Goal: Information Seeking & Learning: Check status

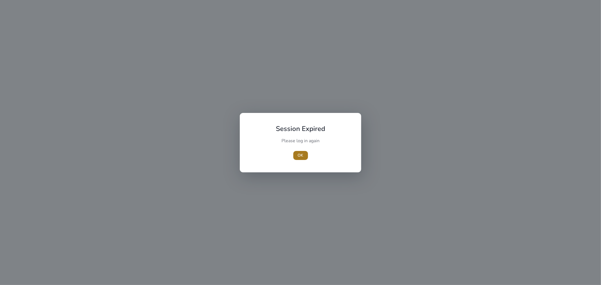
click at [302, 155] on span "OK" at bounding box center [301, 155] width 6 height 6
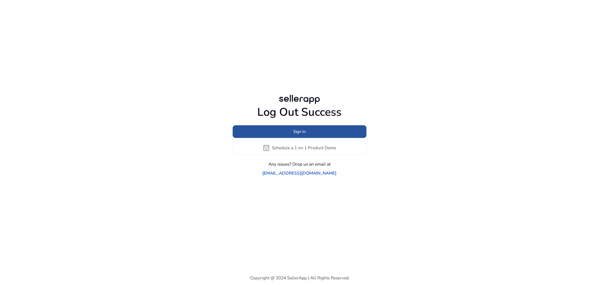
click at [297, 135] on span "Sign In" at bounding box center [299, 132] width 12 height 6
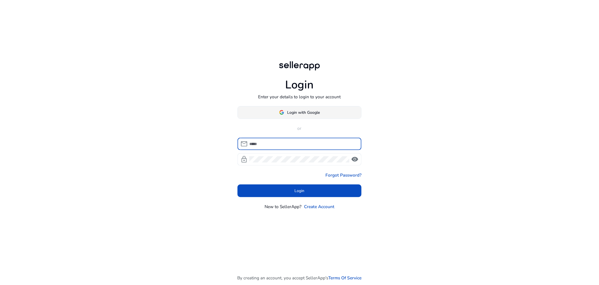
click at [291, 110] on span "Login with Google" at bounding box center [303, 113] width 33 height 6
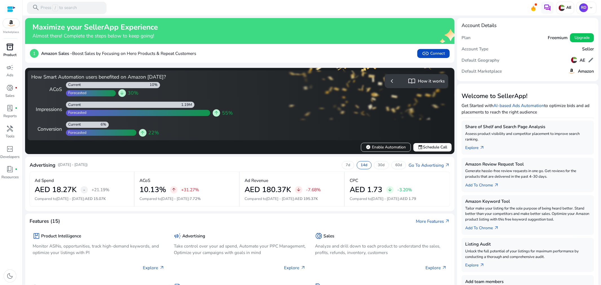
click at [12, 53] on p "Product" at bounding box center [9, 55] width 13 height 6
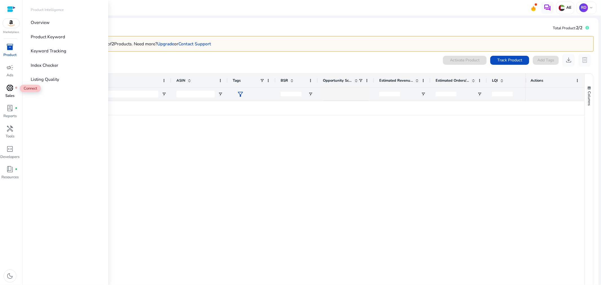
click at [14, 92] on div "donut_small fiber_manual_record" at bounding box center [9, 88] width 17 height 10
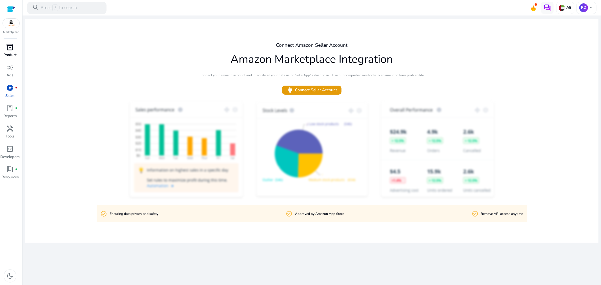
click at [9, 47] on span "inventory_2" at bounding box center [9, 46] width 7 height 7
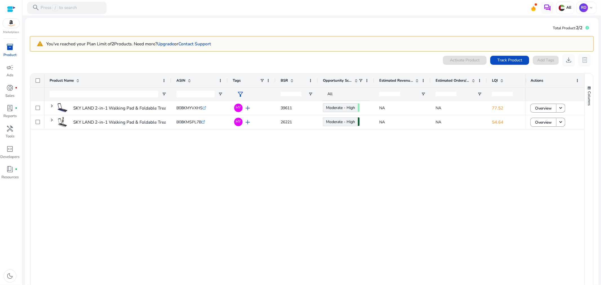
click at [194, 154] on div "SKY LAND 2-in-1 Walking Pad & Foldable Treadmill, 2.25 HP Motor,... B08KMYVXHS …" at bounding box center [284, 198] width 480 height 194
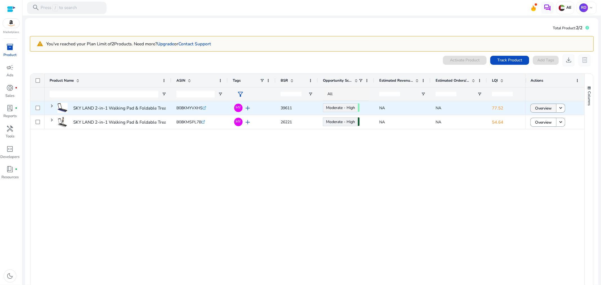
click at [540, 108] on span "Overview" at bounding box center [543, 108] width 17 height 12
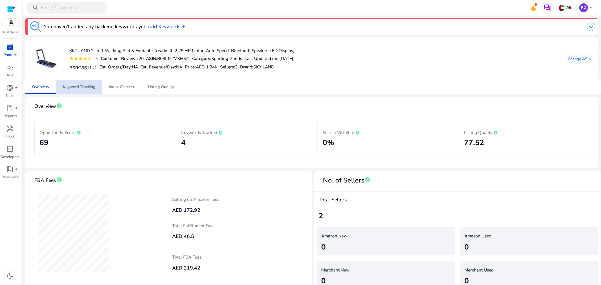
click at [86, 87] on span "Keyword Tracking" at bounding box center [79, 87] width 32 height 4
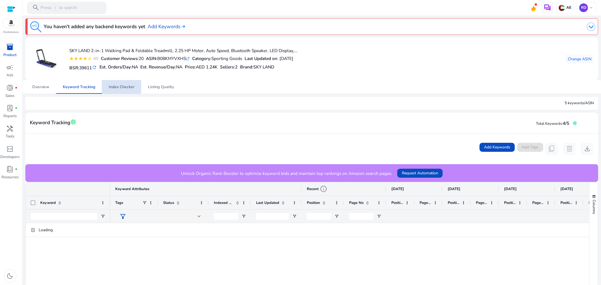
click at [115, 86] on span "Index Checker" at bounding box center [122, 87] width 26 height 4
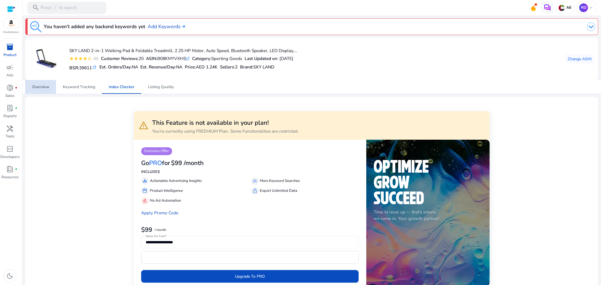
click at [37, 88] on span "Overview" at bounding box center [40, 87] width 17 height 4
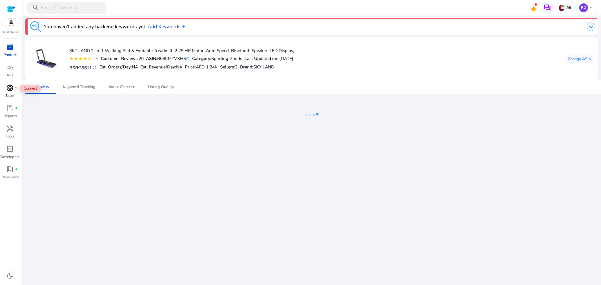
click at [12, 87] on span "donut_small" at bounding box center [9, 87] width 7 height 7
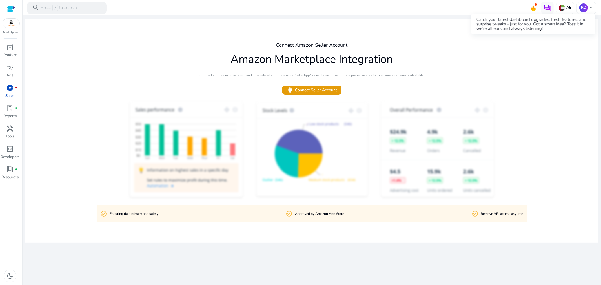
click at [536, 14] on div "Catch your latest dashboard upgrades, fresh features, and surprise tweaks - jus…" at bounding box center [533, 24] width 124 height 21
click at [538, 8] on div "AE RD keyboard_arrow_down" at bounding box center [566, 8] width 59 height 12
click at [533, 7] on icon at bounding box center [533, 8] width 5 height 6
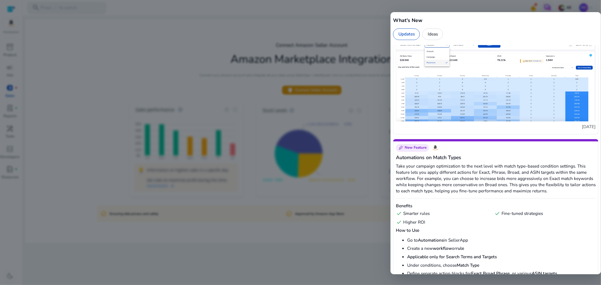
scroll to position [751, 0]
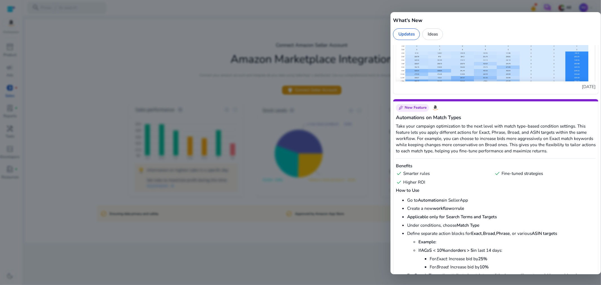
click at [365, 30] on div at bounding box center [300, 142] width 601 height 285
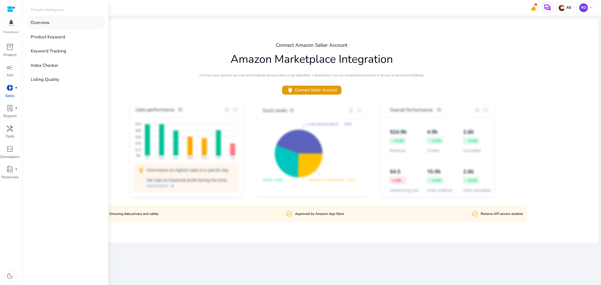
click at [44, 17] on link "Overview" at bounding box center [65, 22] width 79 height 14
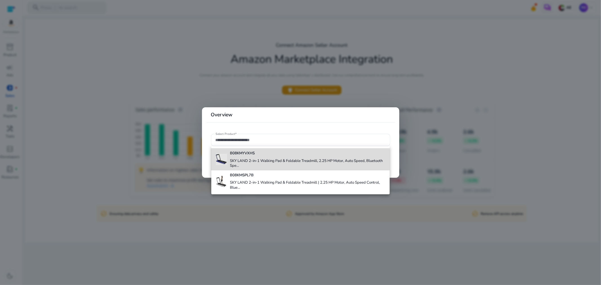
click at [248, 159] on h4 "SKY LAND 2-in-1 Walking Pad & Foldable Treadmill, 2.25 HP Motor, Auto Speed, Bl…" at bounding box center [307, 164] width 155 height 10
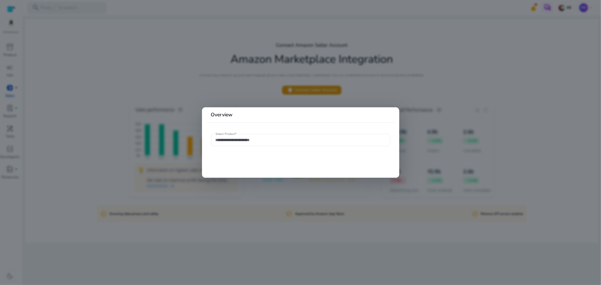
type input "**********"
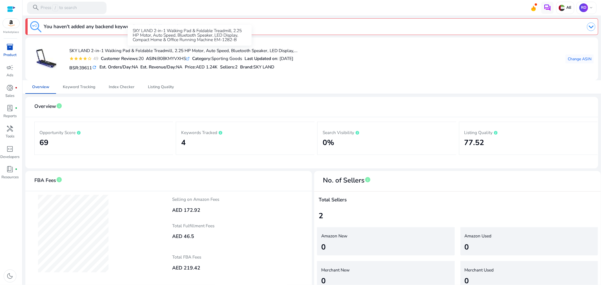
click at [166, 26] on div "SKY LAND 2-in-1 Walking Pad & Foldable Treadmill, 2.25 HP Motor, Auto Speed, Bl…" at bounding box center [190, 35] width 124 height 21
click at [183, 25] on img at bounding box center [182, 26] width 5 height 3
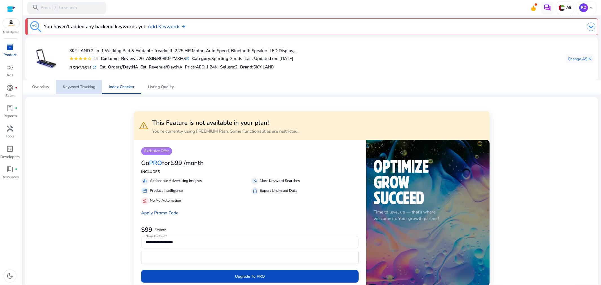
click at [81, 91] on span "Keyword Tracking" at bounding box center [79, 87] width 32 height 14
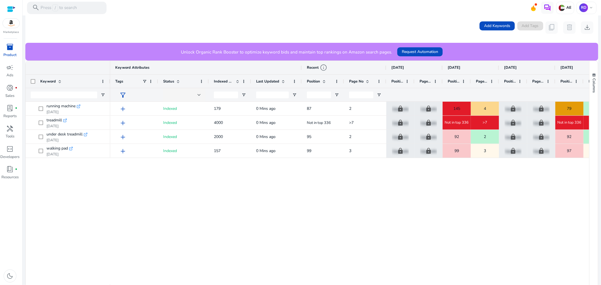
scroll to position [125, 0]
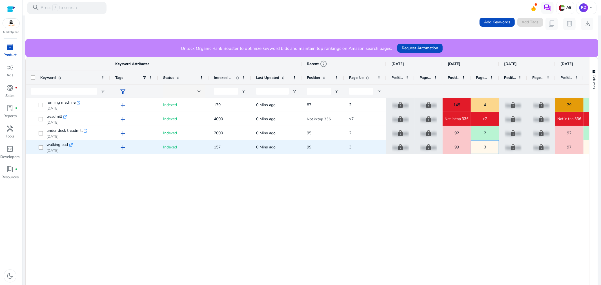
click at [485, 148] on span "3" at bounding box center [484, 147] width 2 height 12
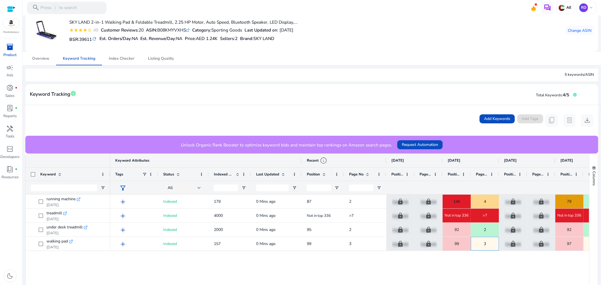
scroll to position [0, 0]
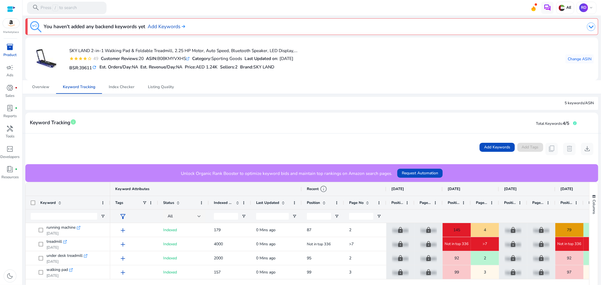
click at [587, 26] on img at bounding box center [591, 27] width 8 height 8
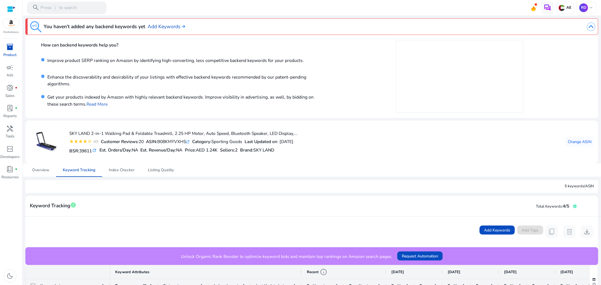
click at [587, 26] on img at bounding box center [591, 27] width 8 height 8
